Goal: Task Accomplishment & Management: Use online tool/utility

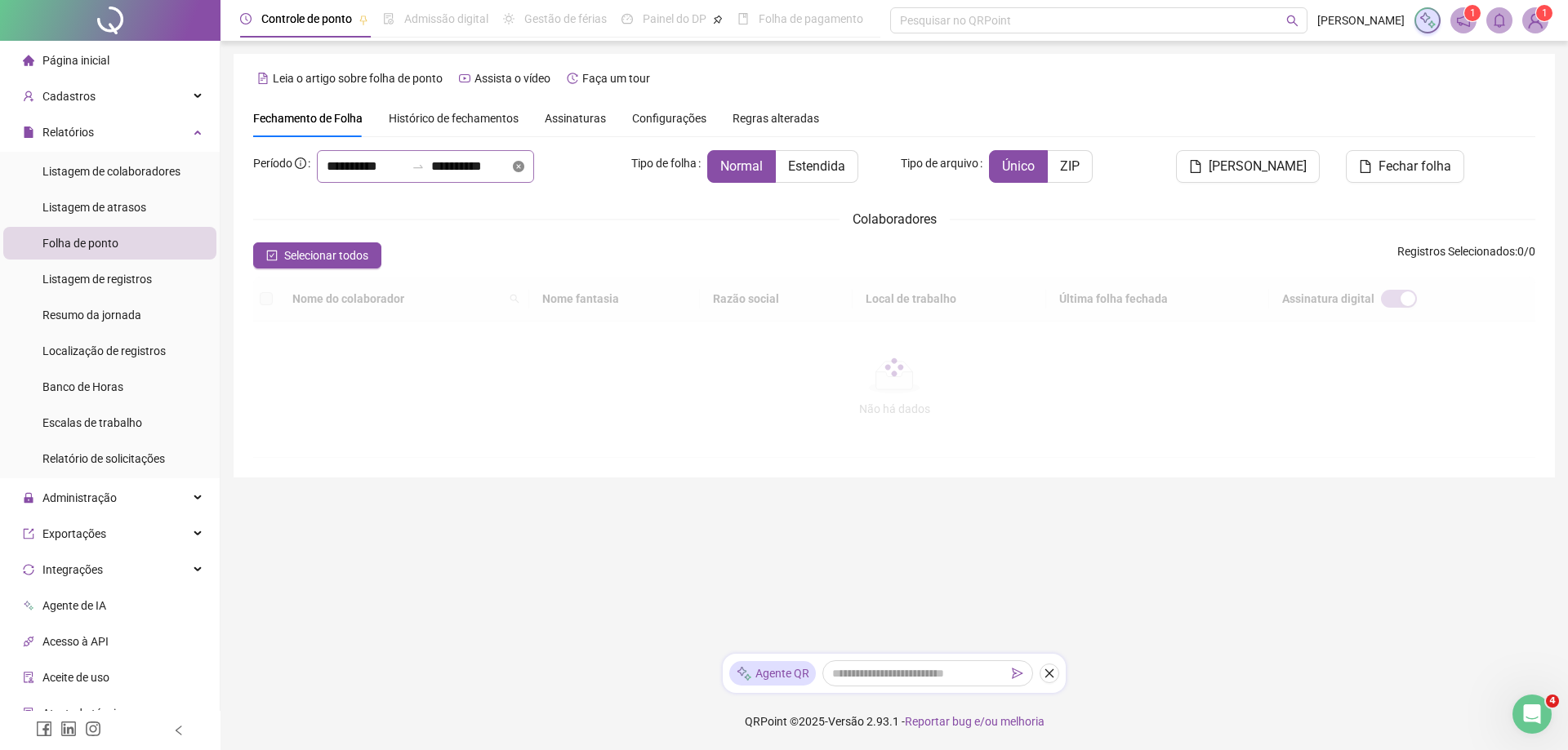
click at [525, 163] on icon "close-circle" at bounding box center [518, 166] width 11 height 11
click at [367, 168] on input at bounding box center [365, 166] width 78 height 19
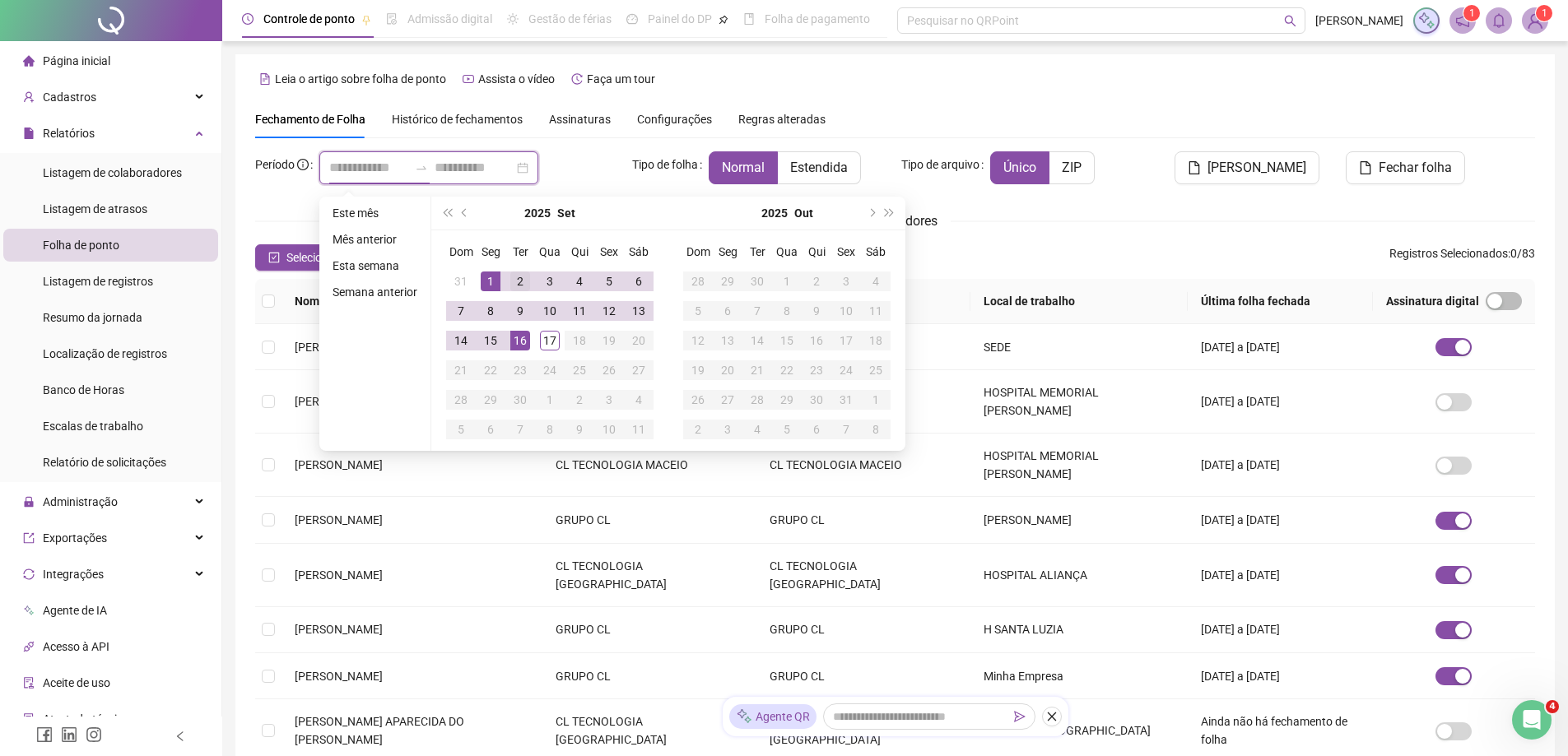
type input "**********"
click at [492, 280] on div "1" at bounding box center [490, 281] width 19 height 19
type input "**********"
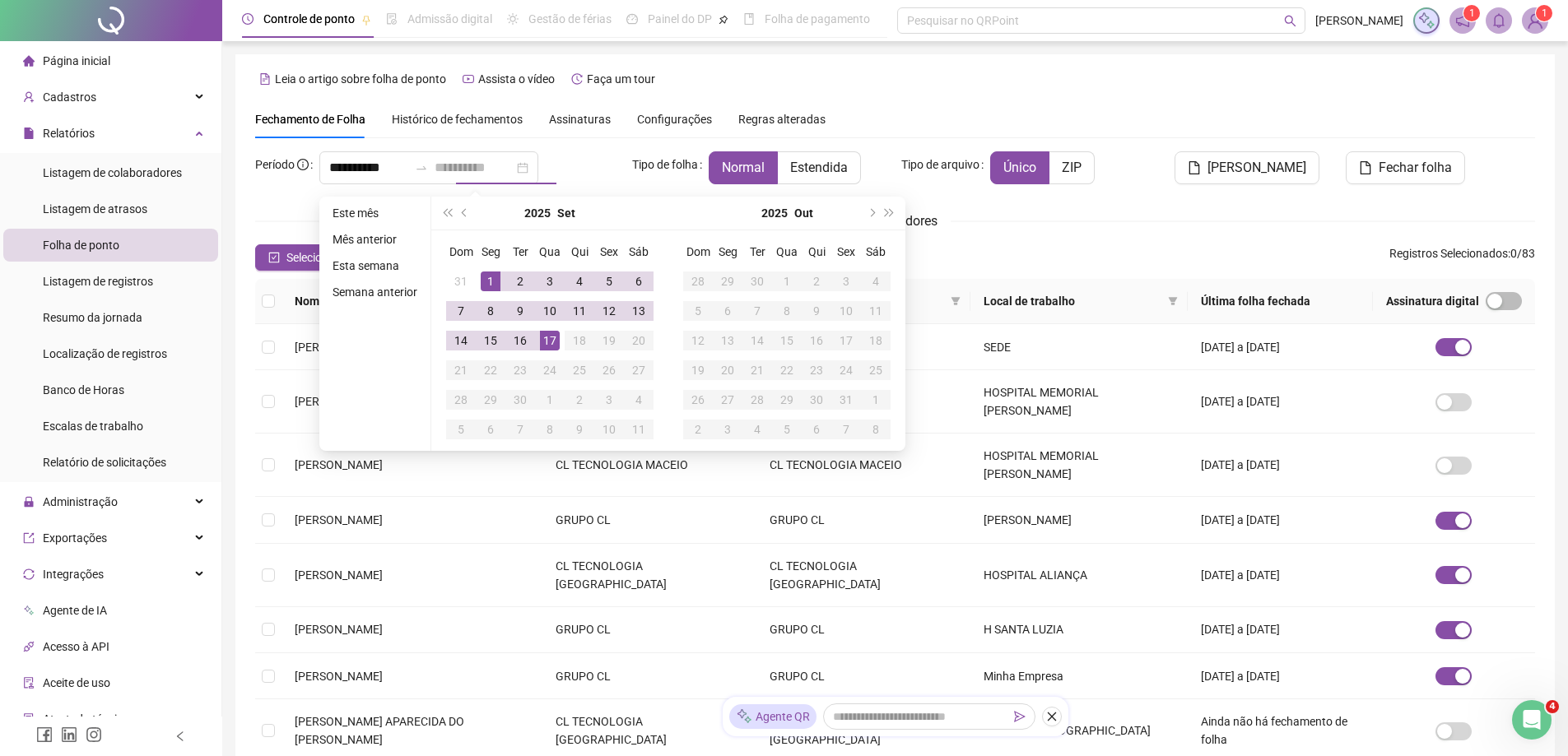
click at [548, 345] on div "17" at bounding box center [549, 340] width 19 height 19
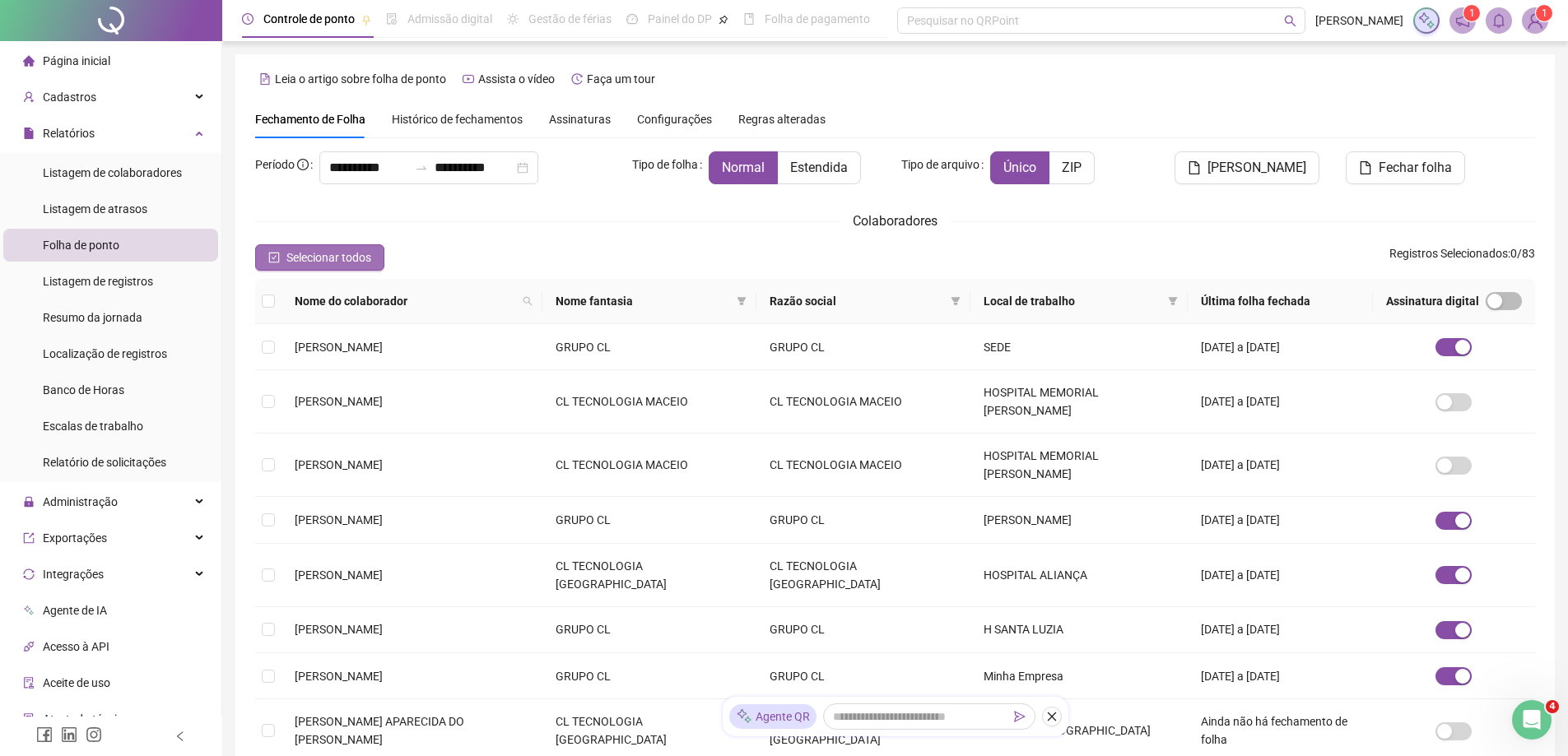
click at [361, 259] on span "Selecionar todos" at bounding box center [329, 258] width 85 height 18
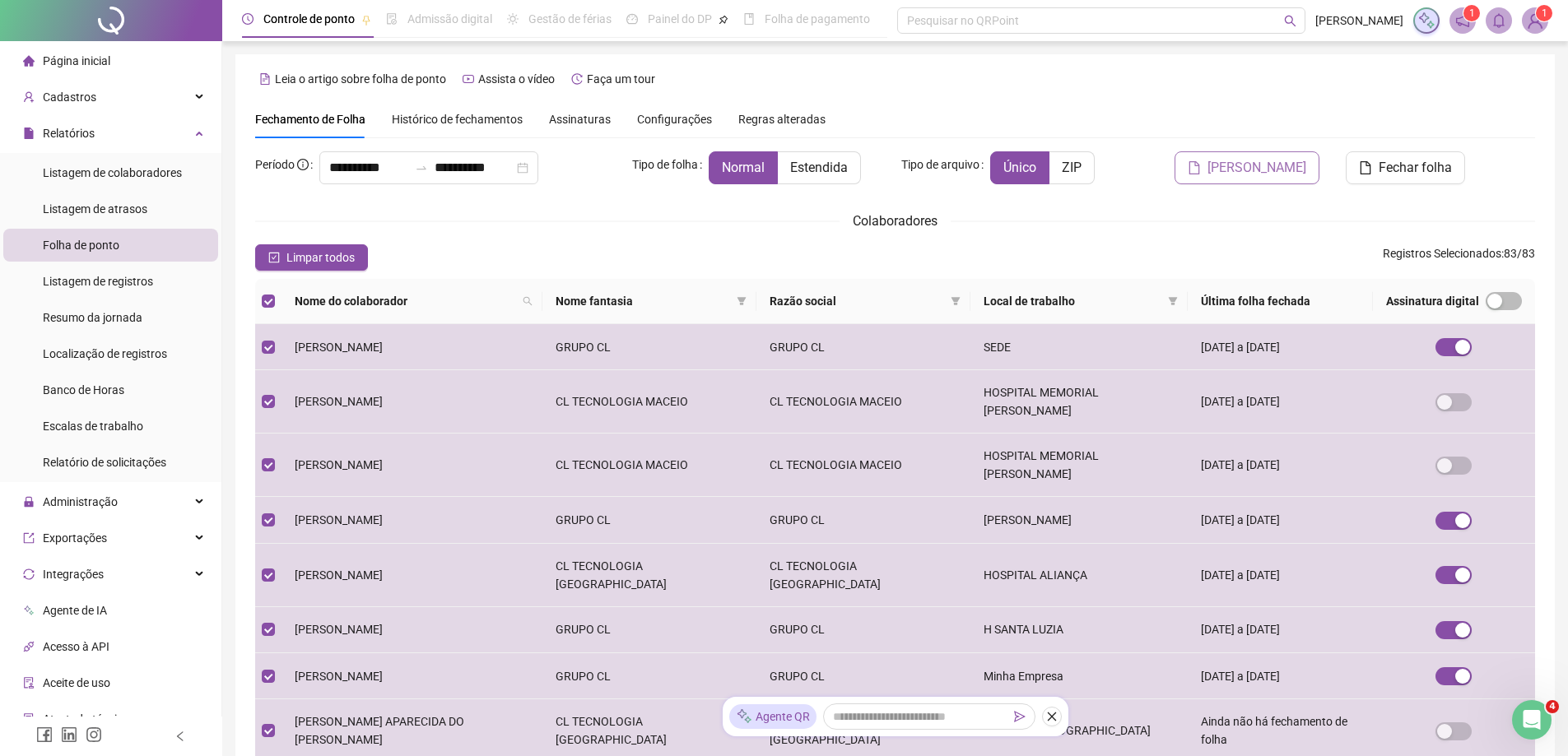
click at [1275, 169] on span "[PERSON_NAME]" at bounding box center [1256, 167] width 99 height 19
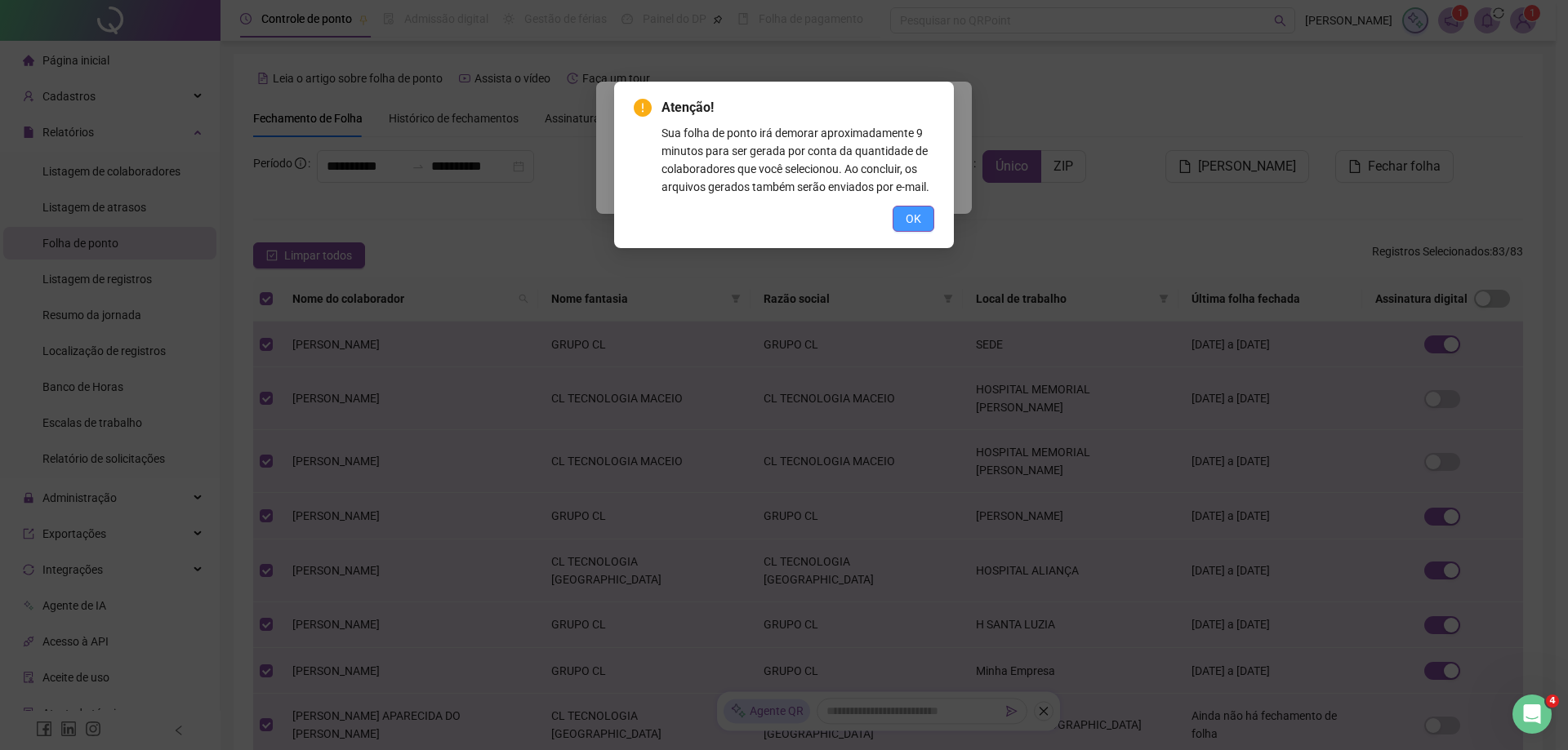
click at [917, 220] on span "OK" at bounding box center [912, 219] width 16 height 18
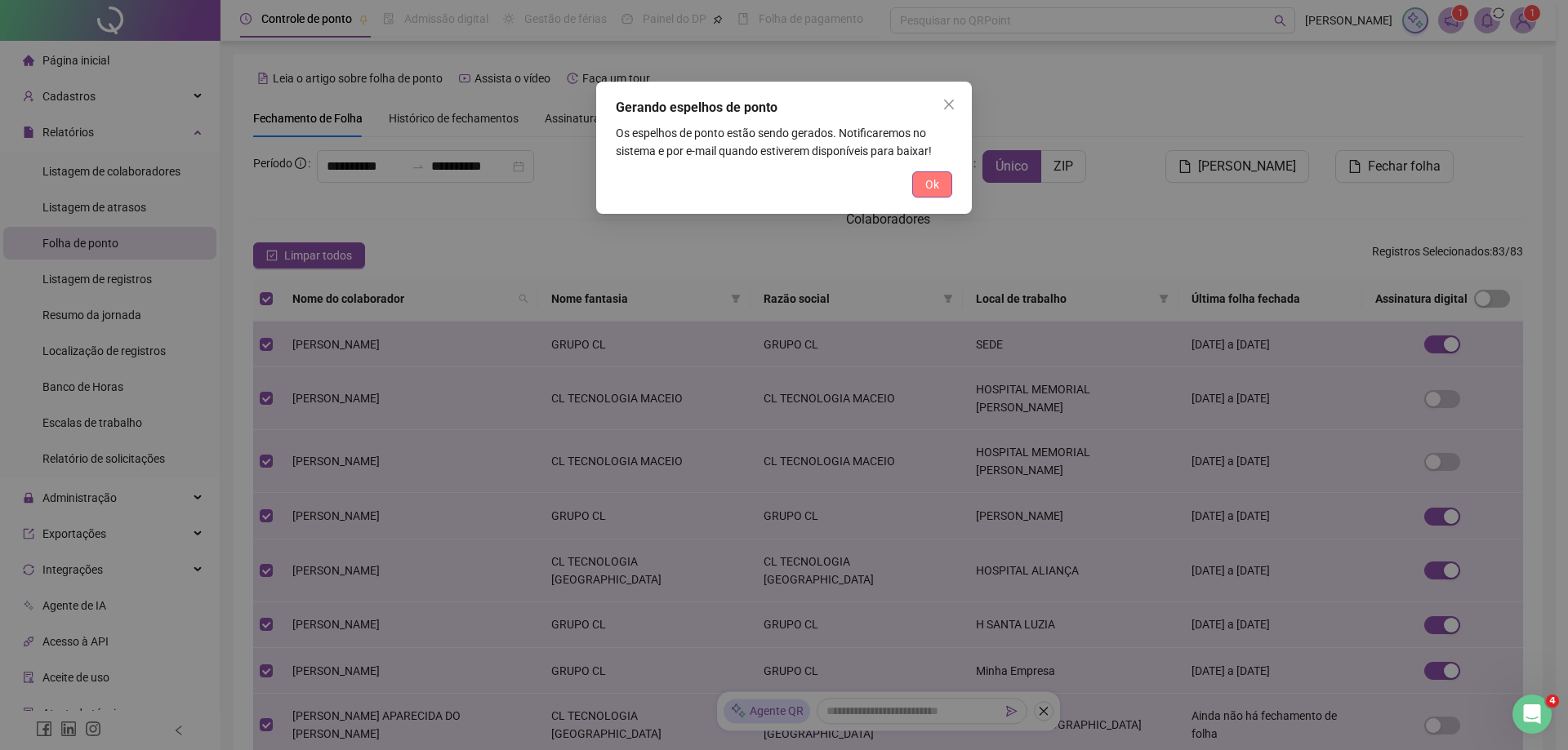
click at [943, 183] on button "Ok" at bounding box center [933, 184] width 40 height 26
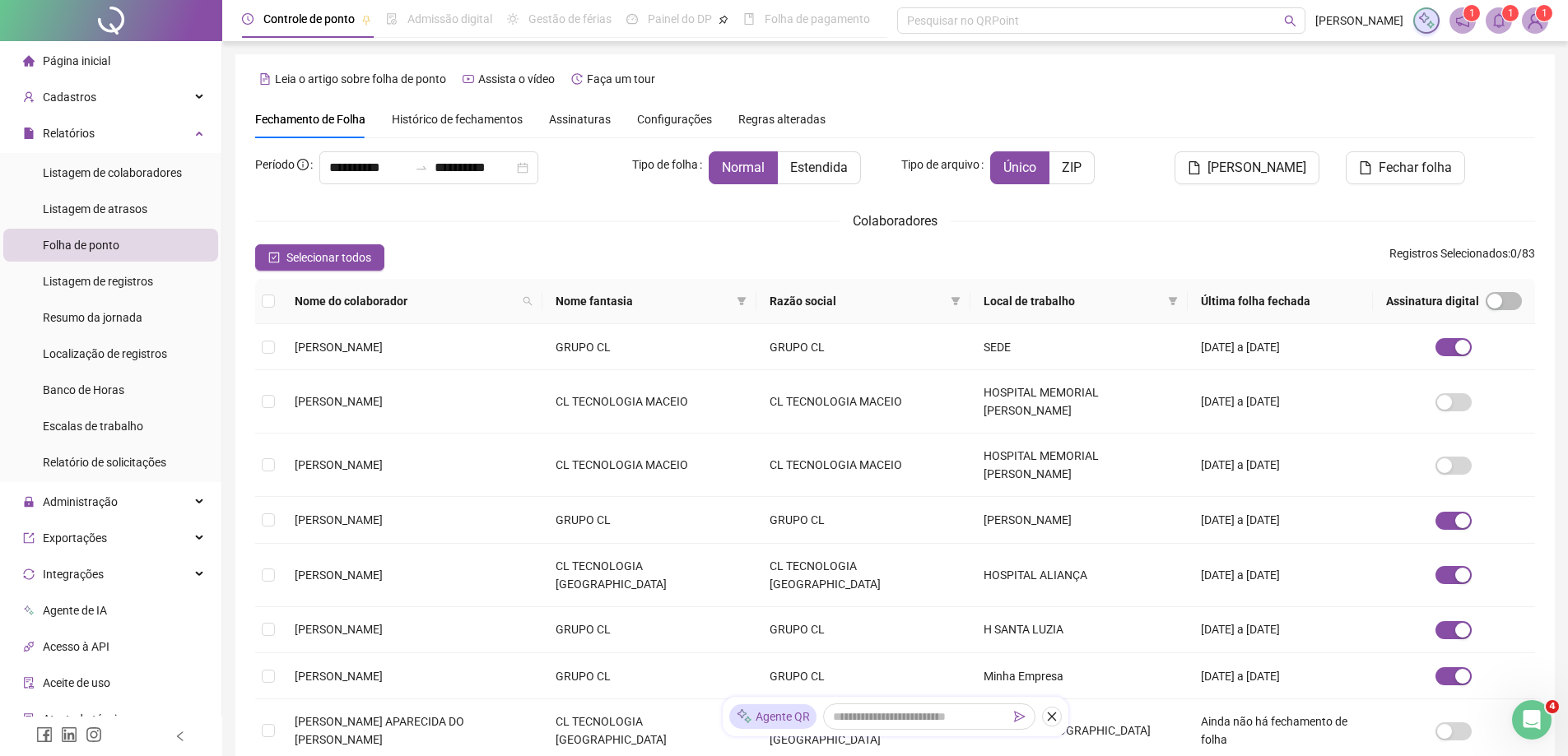
click at [1501, 25] on icon "bell" at bounding box center [1499, 20] width 15 height 15
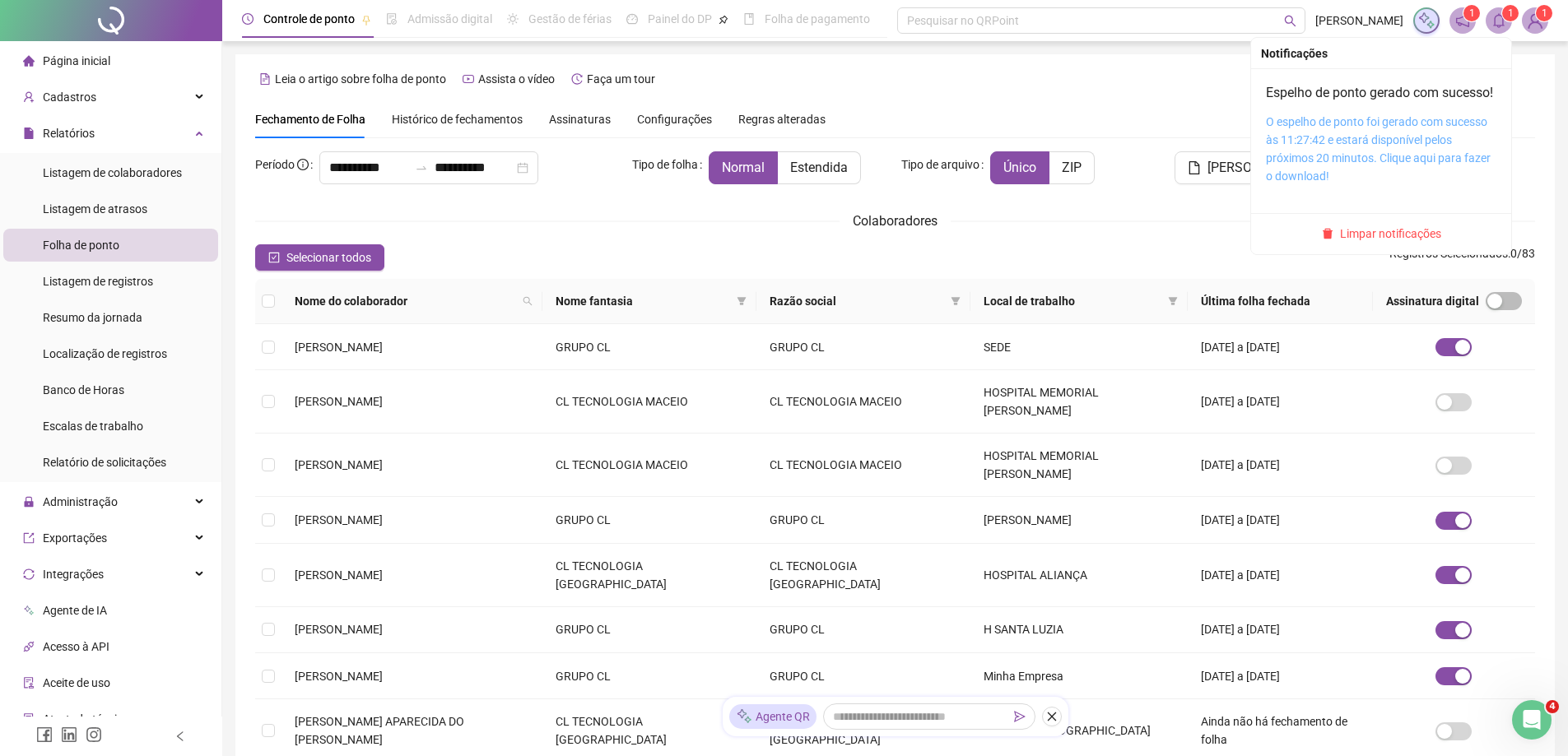
click at [1426, 180] on link "O espelho de ponto foi gerado com sucesso às 11:27:42 e estará disponível pelos…" at bounding box center [1378, 149] width 225 height 67
